Goal: Task Accomplishment & Management: Manage account settings

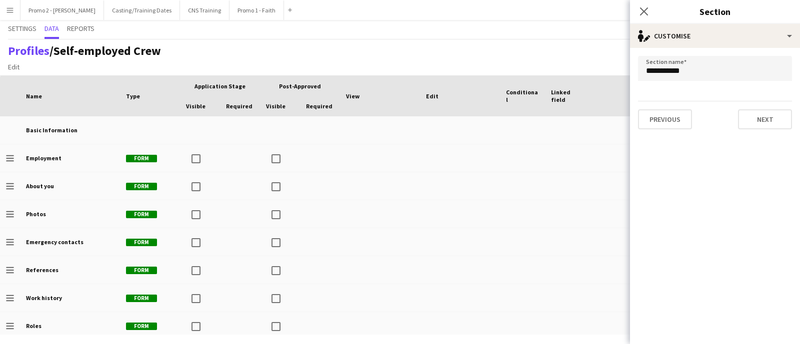
scroll to position [145, 0]
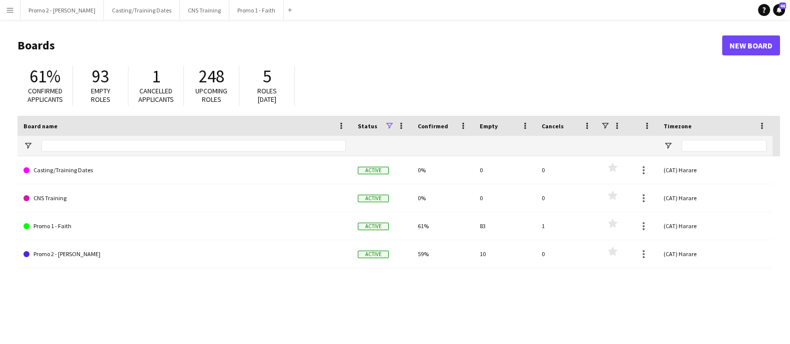
click at [9, 11] on app-icon "Menu" at bounding box center [10, 10] width 8 height 8
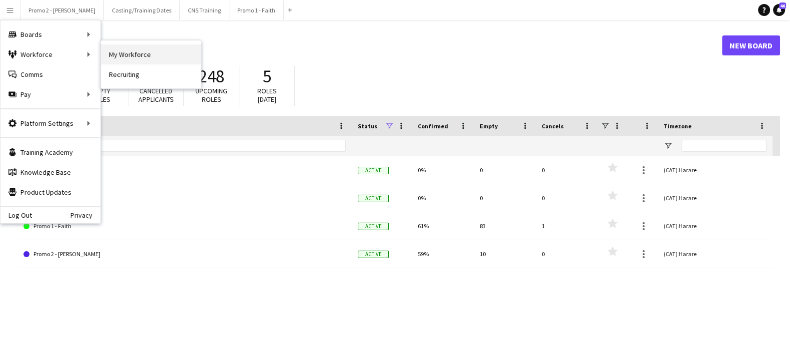
click at [135, 48] on link "My Workforce" at bounding box center [151, 54] width 100 height 20
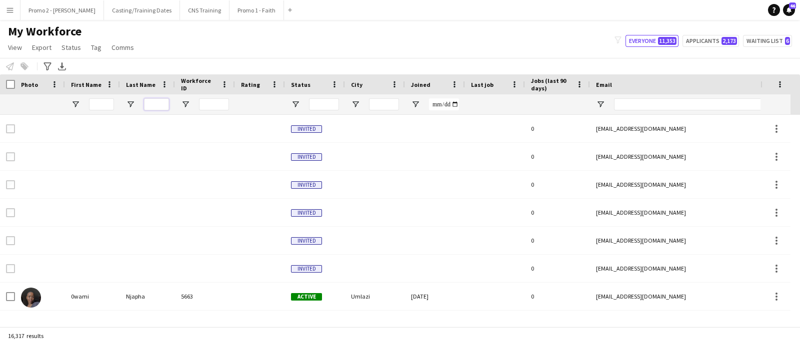
click at [158, 104] on input "Last Name Filter Input" at bounding box center [156, 104] width 25 height 12
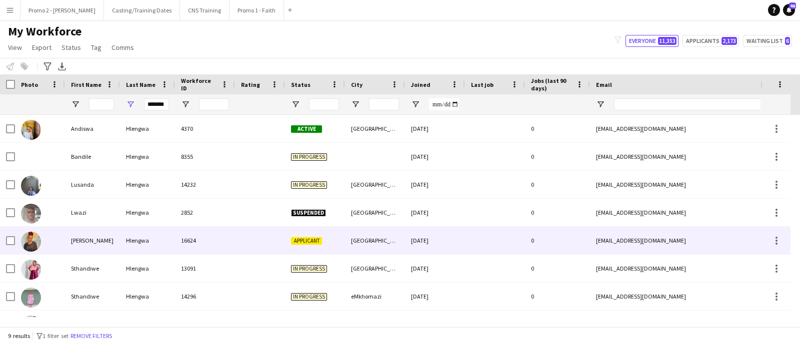
click at [449, 239] on div "[DATE]" at bounding box center [435, 240] width 60 height 27
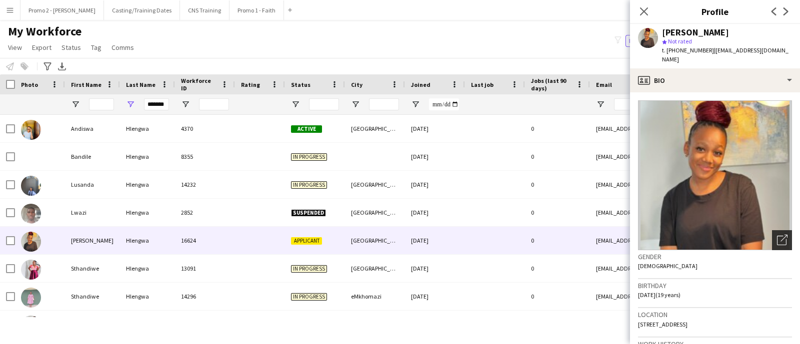
click at [772, 236] on div "Open photos pop-in" at bounding box center [782, 240] width 20 height 20
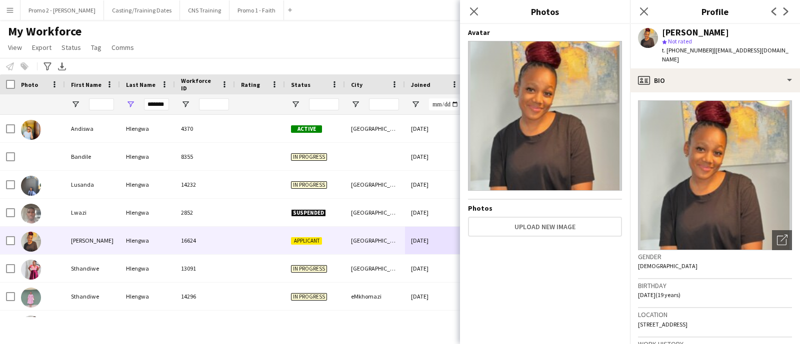
scroll to position [381, 0]
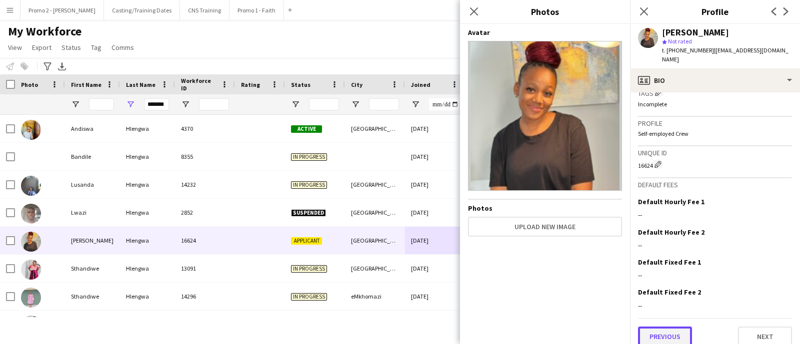
click at [647, 327] on button "Previous" at bounding box center [665, 337] width 54 height 20
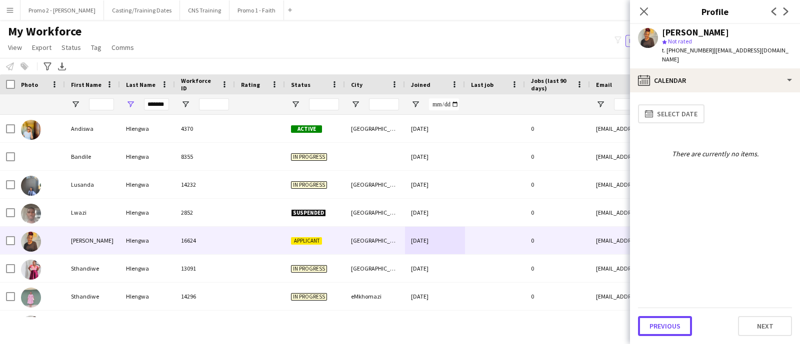
click at [647, 323] on button "Previous" at bounding box center [665, 326] width 54 height 20
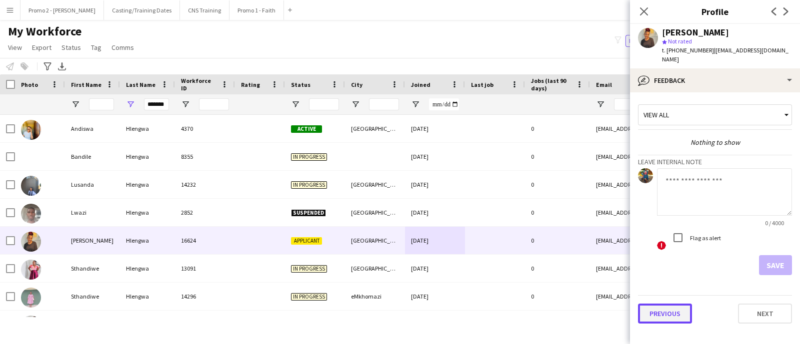
click at [670, 306] on button "Previous" at bounding box center [665, 314] width 54 height 20
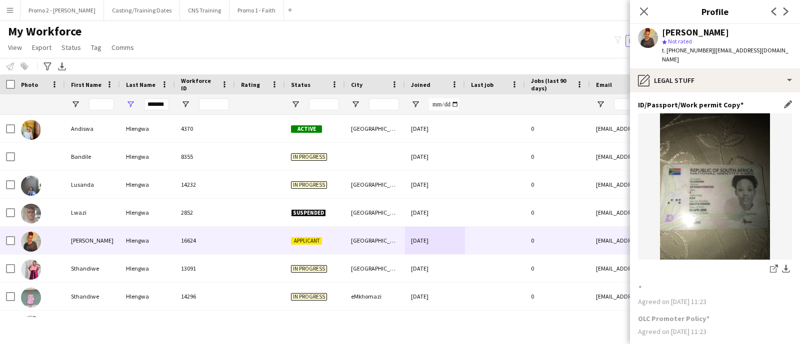
scroll to position [77, 0]
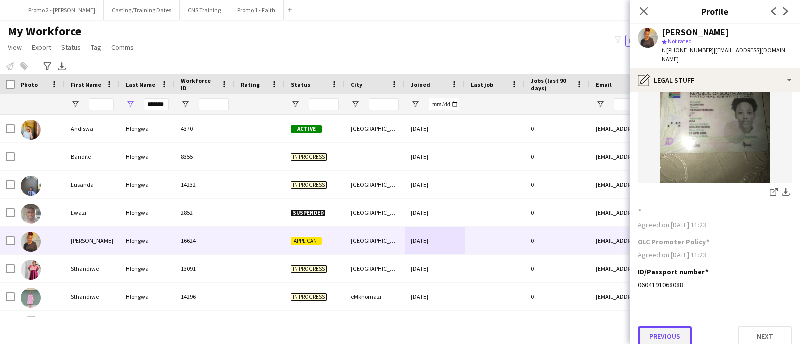
click at [657, 331] on button "Previous" at bounding box center [665, 336] width 54 height 20
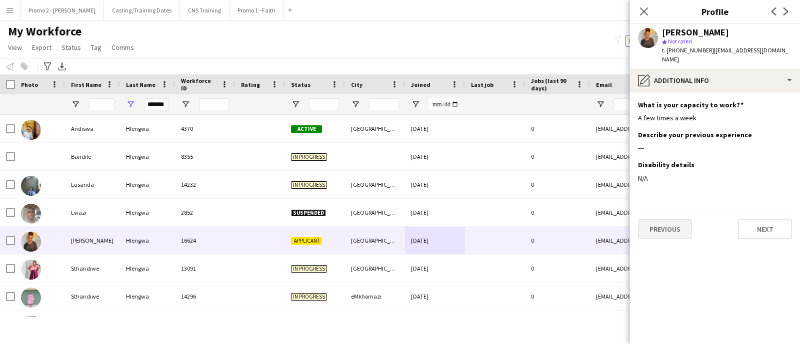
scroll to position [0, 0]
click at [652, 233] on app-section-data-types "What is your capacity to work? Edit this field A few times a week Describe your…" at bounding box center [715, 218] width 170 height 252
click at [659, 219] on button "Previous" at bounding box center [665, 229] width 54 height 20
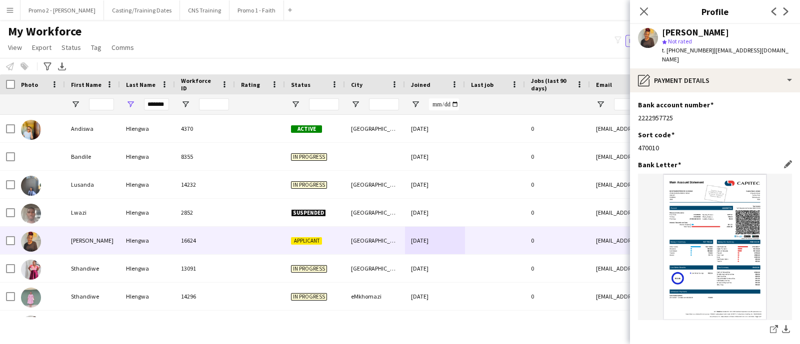
click at [659, 213] on figure at bounding box center [715, 247] width 154 height 146
click at [657, 225] on figure at bounding box center [715, 247] width 154 height 146
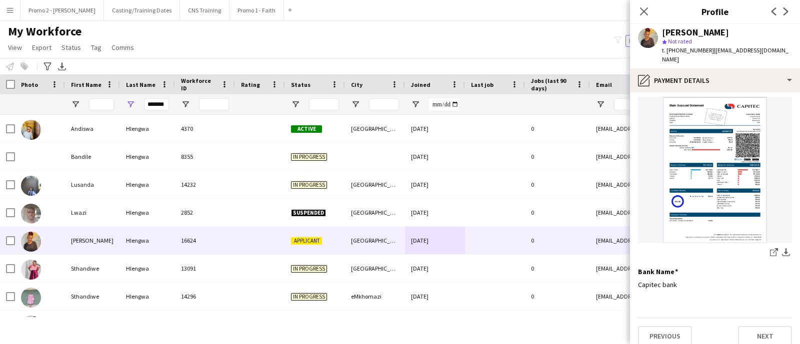
click at [746, 296] on app-section-data-types "Bank account number Edit this field 2222957725 Sort code Edit this field 470010…" at bounding box center [715, 218] width 170 height 252
click at [668, 326] on button "Previous" at bounding box center [665, 336] width 54 height 20
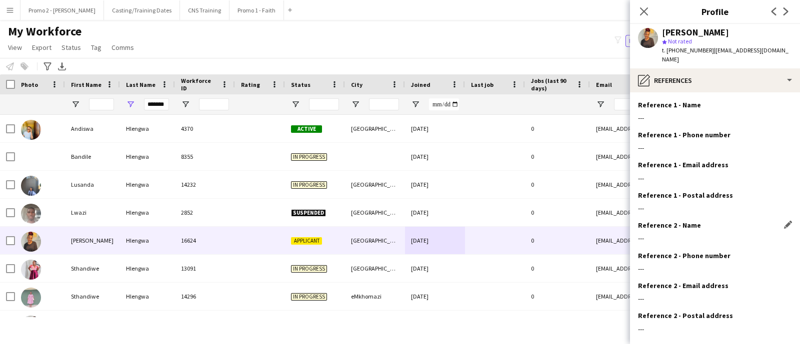
scroll to position [44, 0]
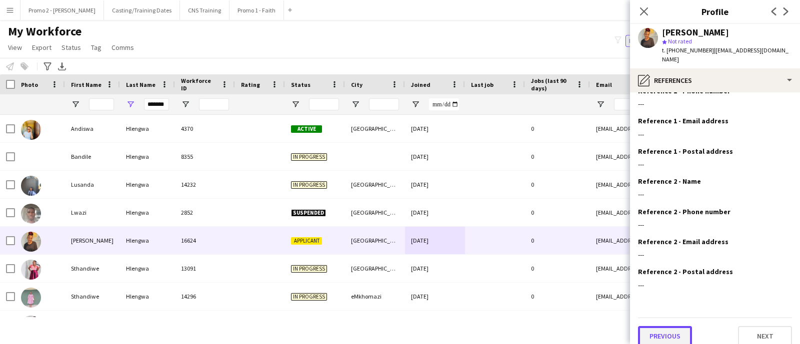
click at [664, 326] on button "Previous" at bounding box center [665, 336] width 54 height 20
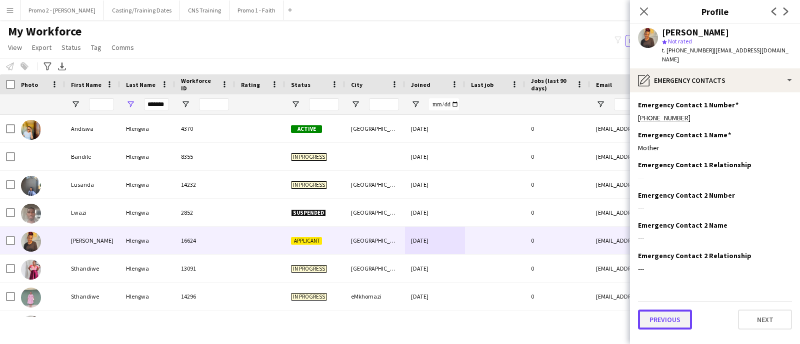
click at [664, 316] on button "Previous" at bounding box center [665, 320] width 54 height 20
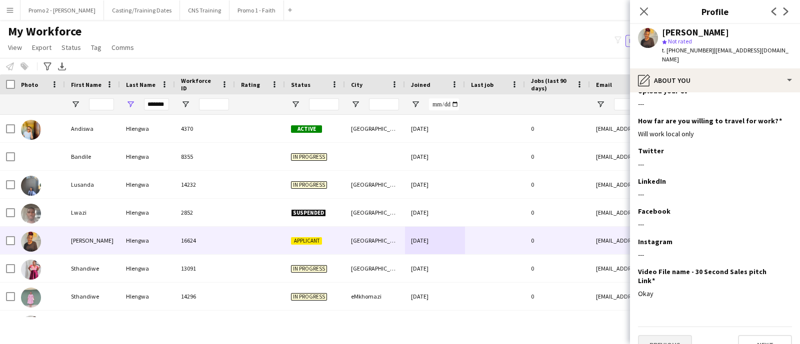
scroll to position [116, 0]
click at [661, 336] on button "Previous" at bounding box center [665, 346] width 54 height 20
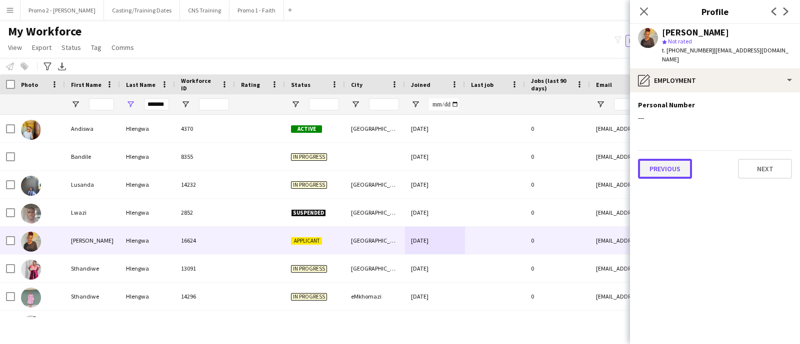
click at [672, 166] on button "Previous" at bounding box center [665, 169] width 54 height 20
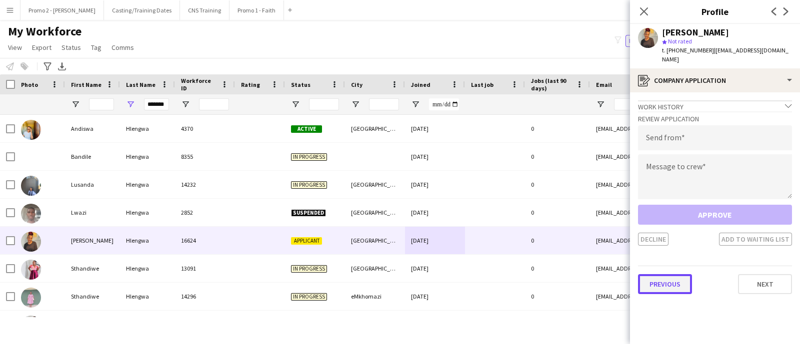
click at [672, 274] on button "Previous" at bounding box center [665, 284] width 54 height 20
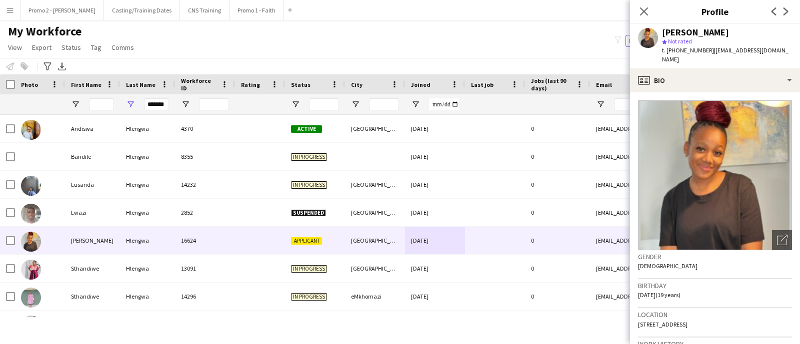
click at [340, 40] on div "My Workforce View Views Default view Applicants New view Update view Delete vie…" at bounding box center [400, 41] width 800 height 34
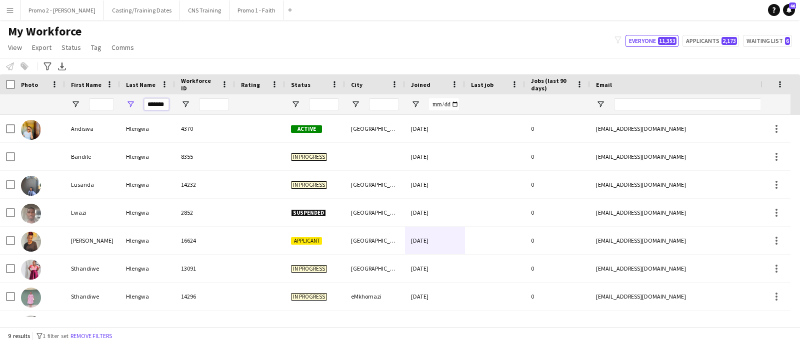
click at [144, 107] on input "*******" at bounding box center [156, 104] width 25 height 12
type input "*"
click at [111, 103] on input "First Name Filter Input" at bounding box center [101, 104] width 25 height 12
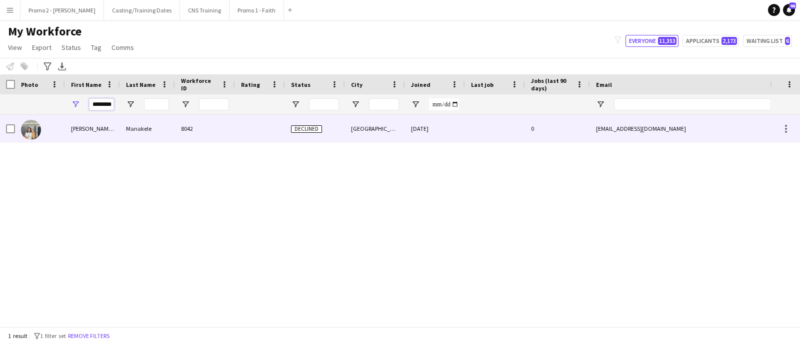
type input "********"
click at [204, 128] on div "8042" at bounding box center [205, 128] width 60 height 27
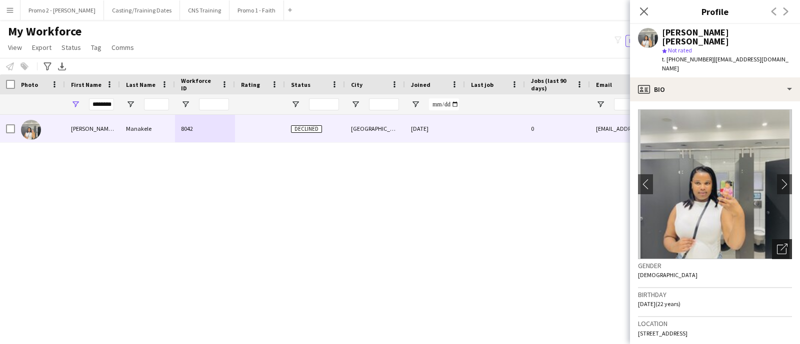
click at [777, 244] on icon "Open photos pop-in" at bounding box center [782, 249] width 10 height 10
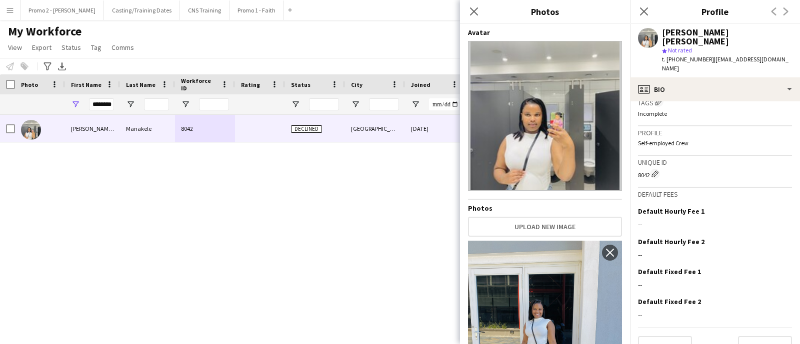
scroll to position [396, 0]
click at [654, 336] on button "Previous" at bounding box center [665, 346] width 54 height 20
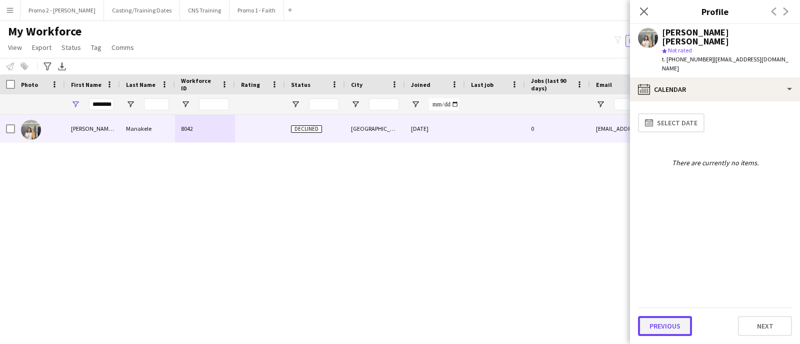
click at [655, 330] on button "Previous" at bounding box center [665, 326] width 54 height 20
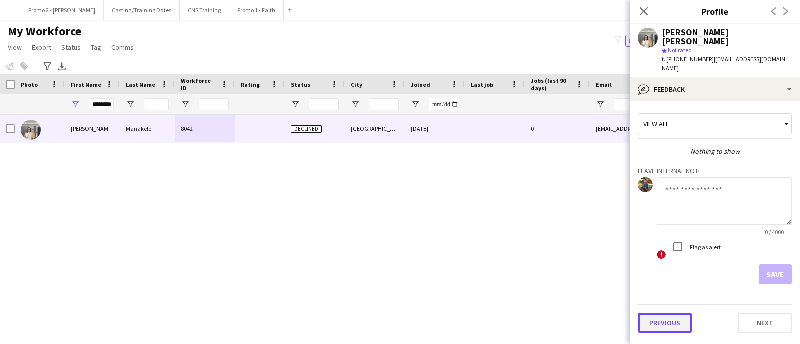
click at [657, 313] on button "Previous" at bounding box center [665, 323] width 54 height 20
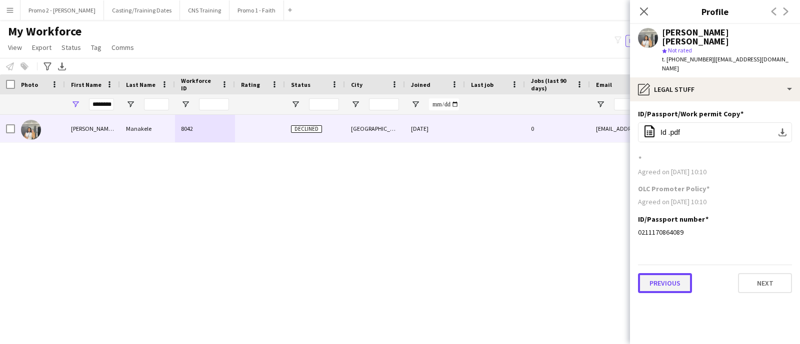
click at [670, 273] on button "Previous" at bounding box center [665, 283] width 54 height 20
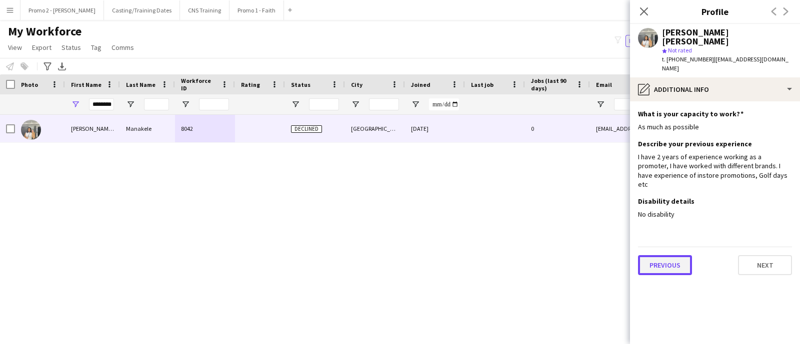
click at [674, 255] on button "Previous" at bounding box center [665, 265] width 54 height 20
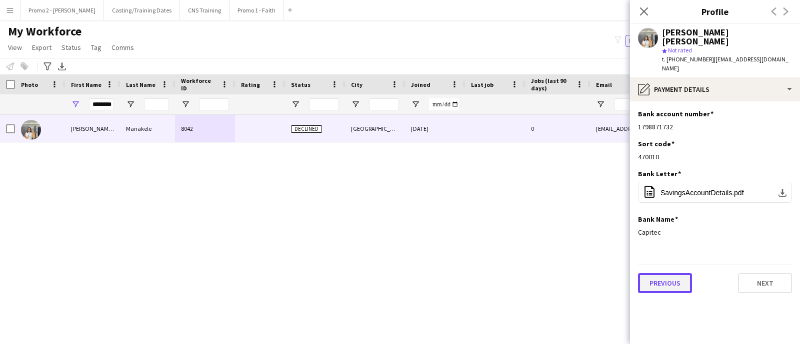
click at [663, 273] on button "Previous" at bounding box center [665, 283] width 54 height 20
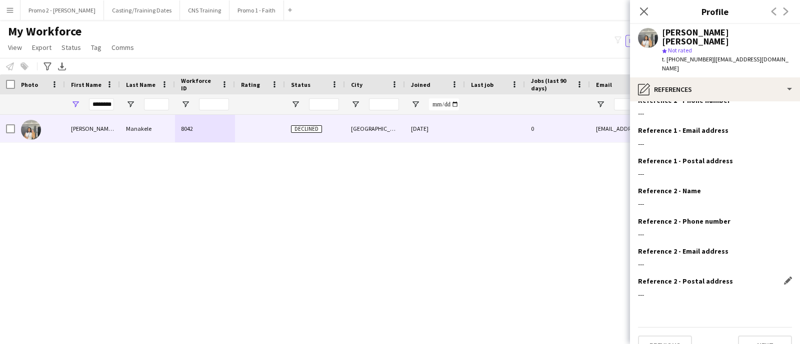
scroll to position [44, 0]
click at [665, 335] on button "Previous" at bounding box center [665, 345] width 54 height 20
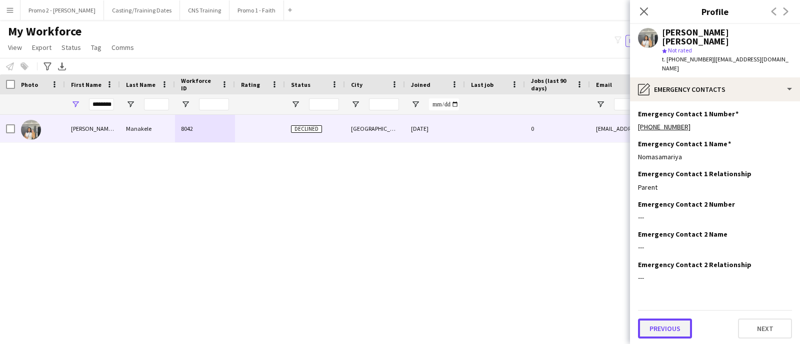
click at [665, 319] on button "Previous" at bounding box center [665, 329] width 54 height 20
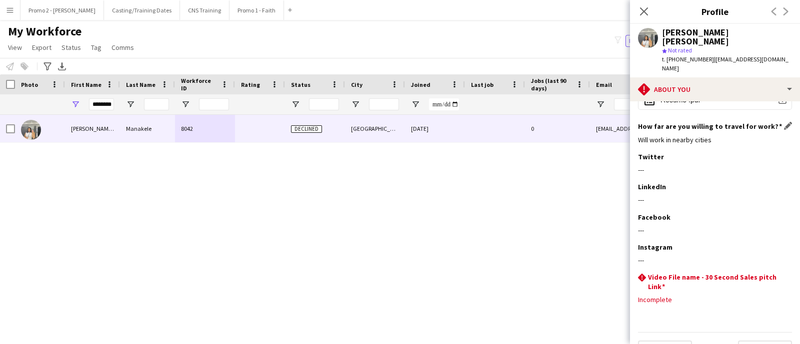
scroll to position [122, 0]
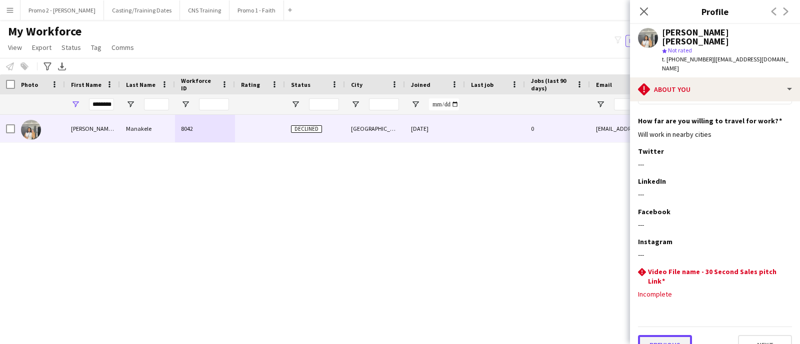
click at [658, 335] on button "Previous" at bounding box center [665, 345] width 54 height 20
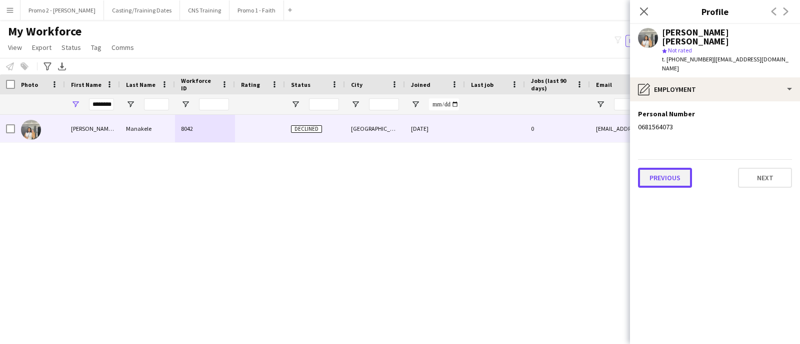
click at [656, 168] on button "Previous" at bounding box center [665, 178] width 54 height 20
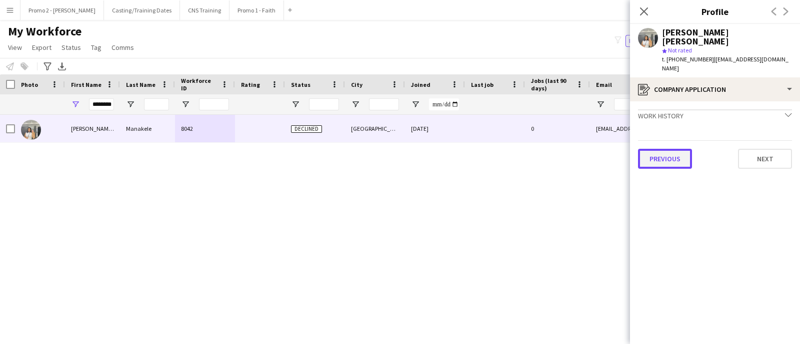
click at [657, 149] on button "Previous" at bounding box center [665, 159] width 54 height 20
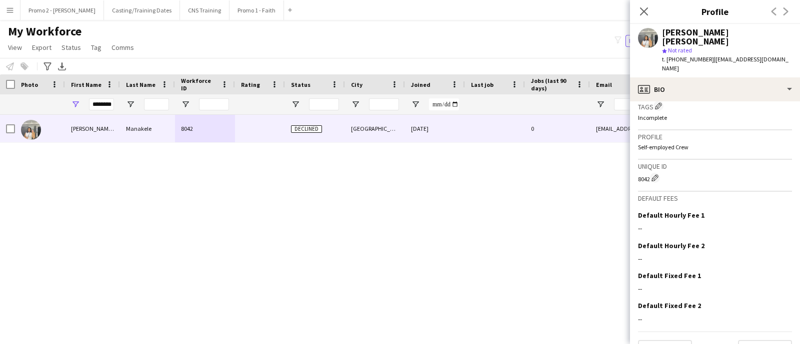
scroll to position [396, 0]
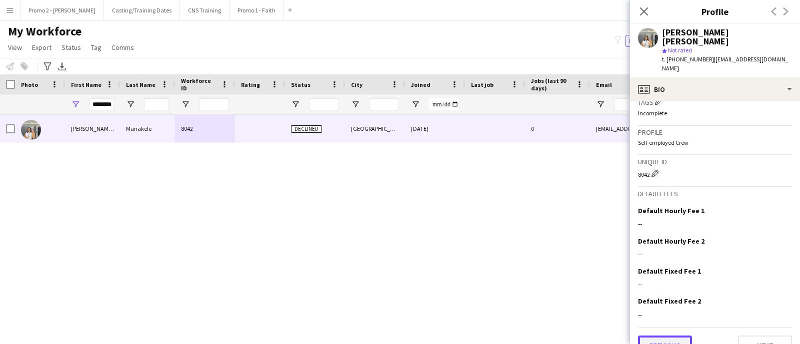
click at [675, 336] on button "Previous" at bounding box center [665, 346] width 54 height 20
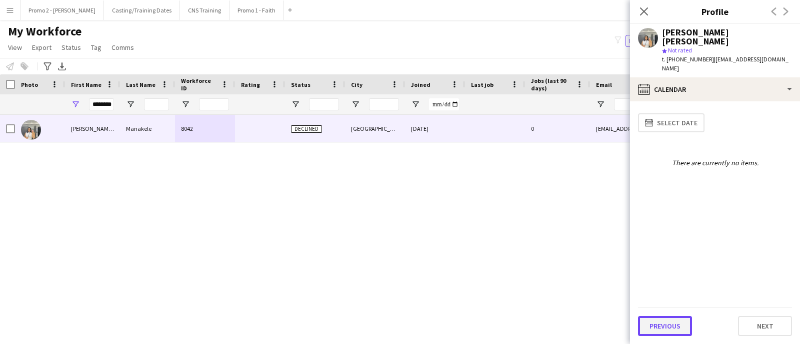
click at [660, 322] on button "Previous" at bounding box center [665, 326] width 54 height 20
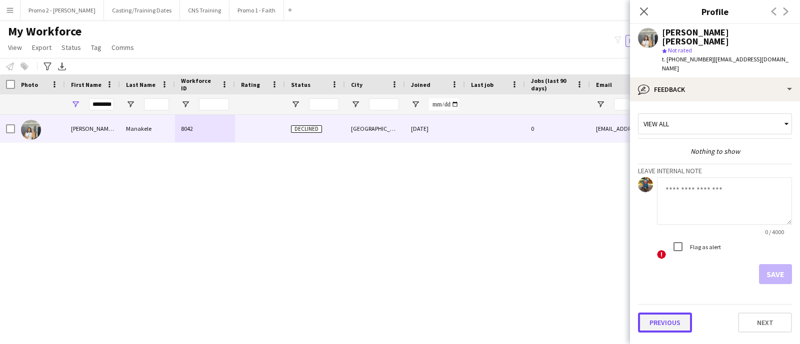
click at [659, 313] on button "Previous" at bounding box center [665, 323] width 54 height 20
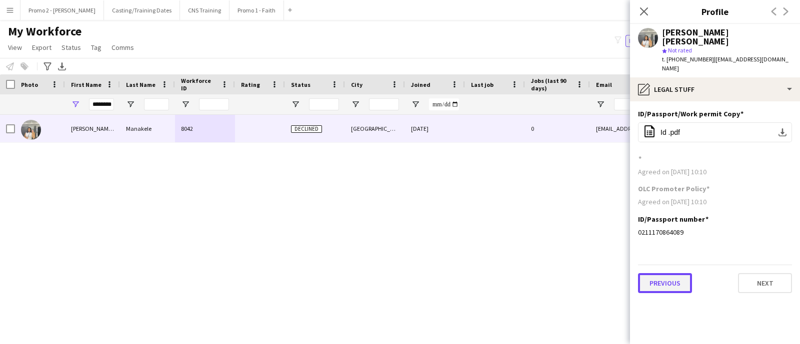
click at [658, 273] on button "Previous" at bounding box center [665, 283] width 54 height 20
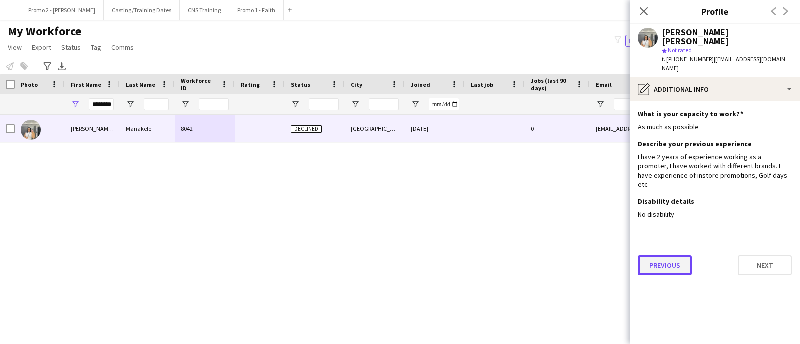
click at [662, 255] on button "Previous" at bounding box center [665, 265] width 54 height 20
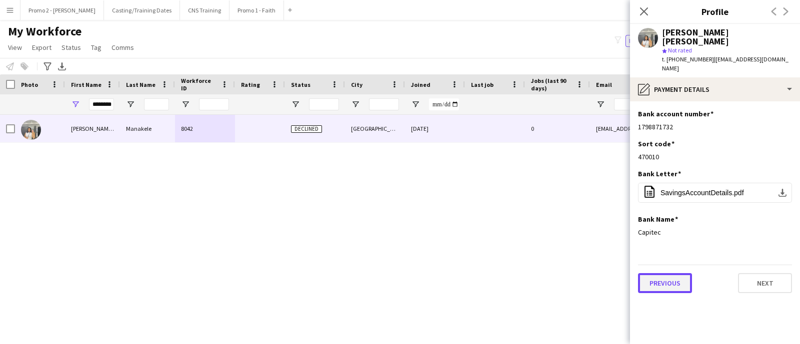
click at [659, 273] on button "Previous" at bounding box center [665, 283] width 54 height 20
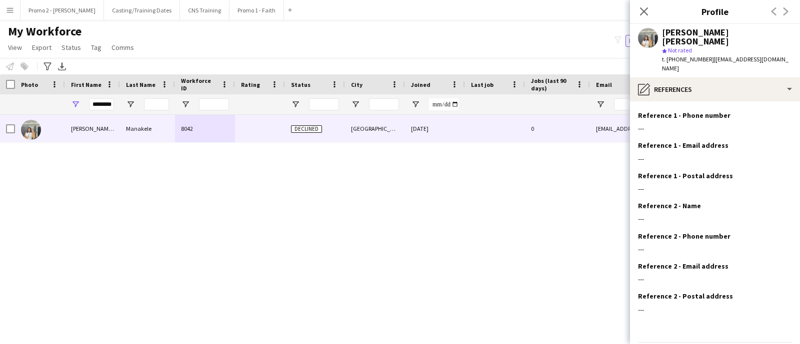
scroll to position [44, 0]
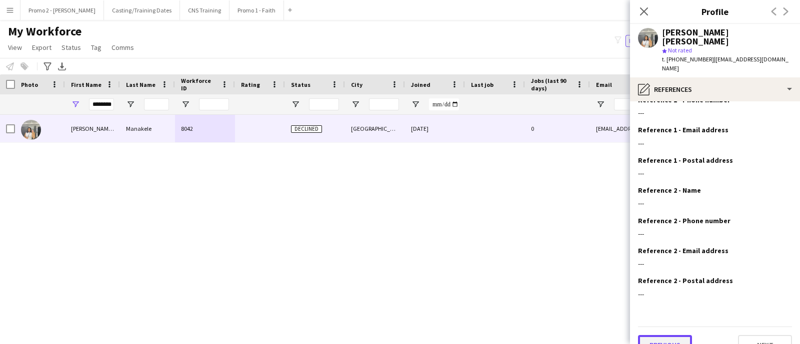
click at [680, 335] on button "Previous" at bounding box center [665, 345] width 54 height 20
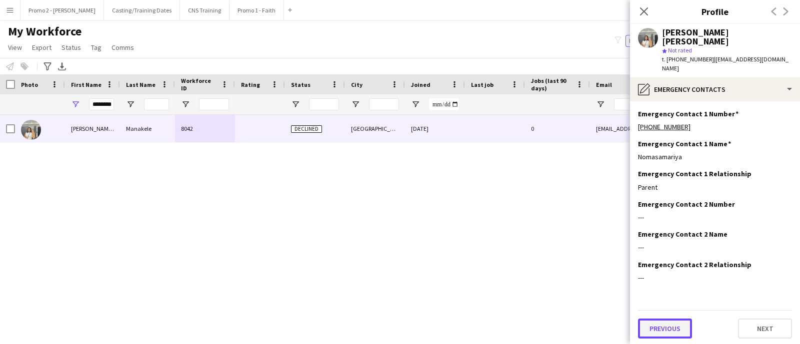
click at [679, 319] on button "Previous" at bounding box center [665, 329] width 54 height 20
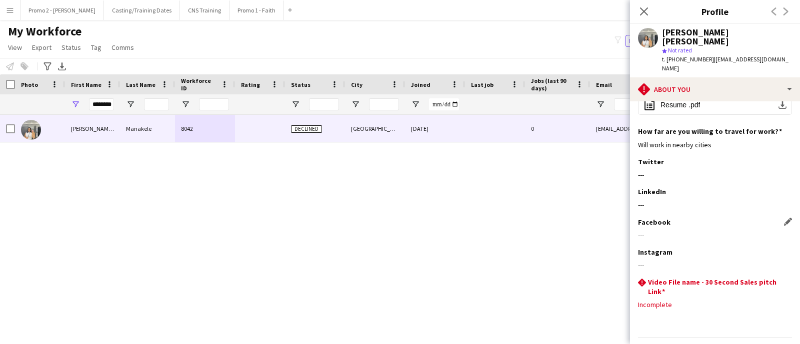
scroll to position [122, 0]
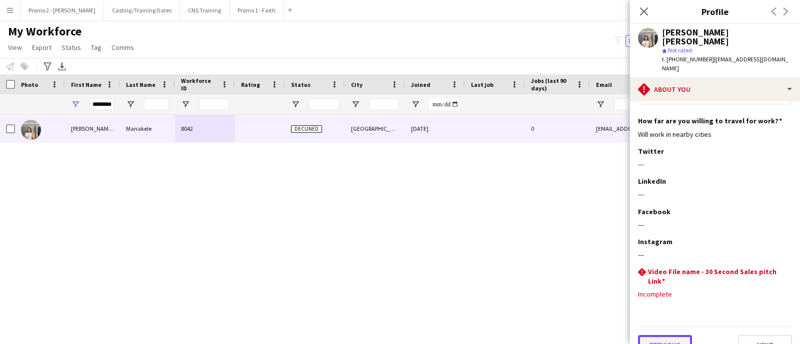
click at [666, 335] on button "Previous" at bounding box center [665, 345] width 54 height 20
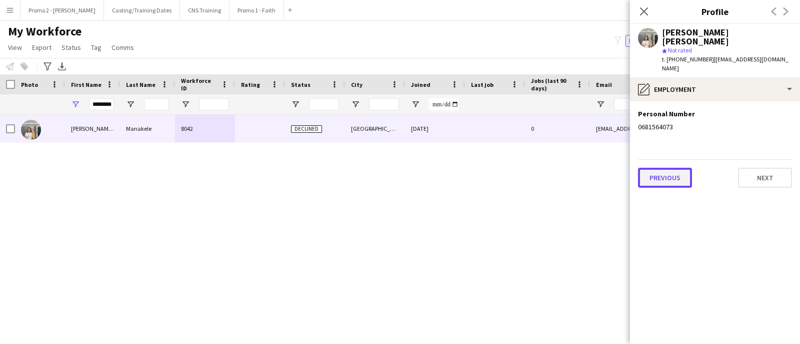
click at [672, 168] on button "Previous" at bounding box center [665, 178] width 54 height 20
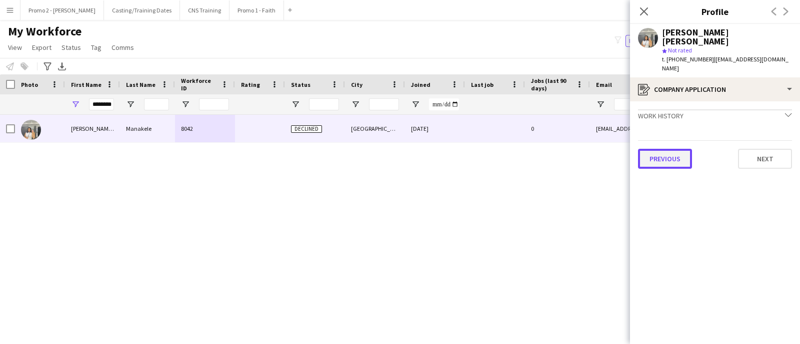
click at [674, 149] on button "Previous" at bounding box center [665, 159] width 54 height 20
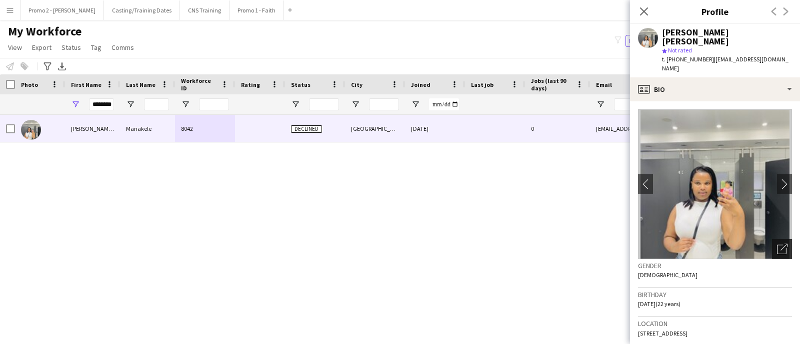
click at [777, 245] on icon at bounding box center [781, 249] width 9 height 9
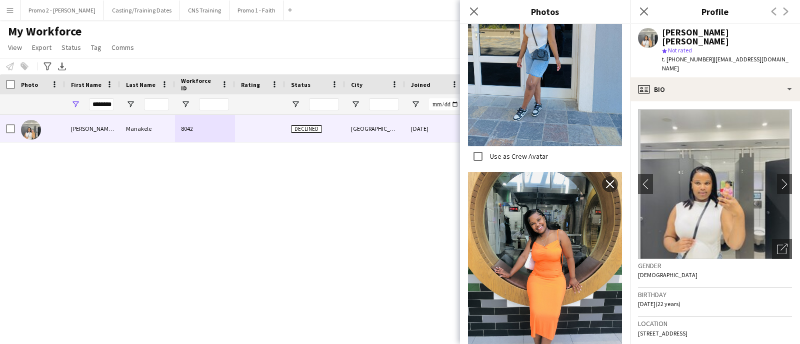
scroll to position [324, 0]
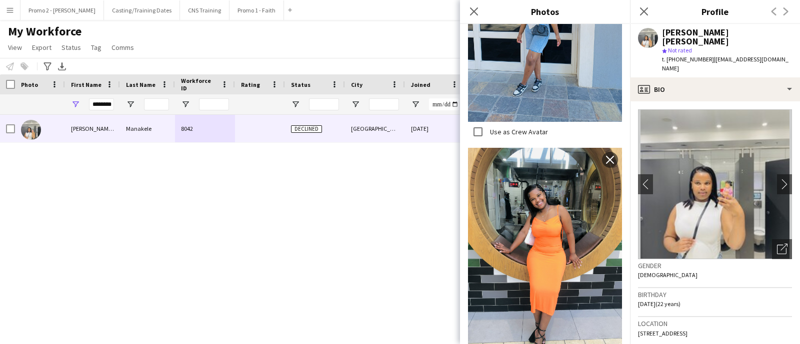
click at [275, 180] on div "[PERSON_NAME] [PERSON_NAME] 8042 Declined [GEOGRAPHIC_DATA] [DATE] 0 [EMAIL_ADD…" at bounding box center [385, 216] width 770 height 202
